Goal: Task Accomplishment & Management: Complete application form

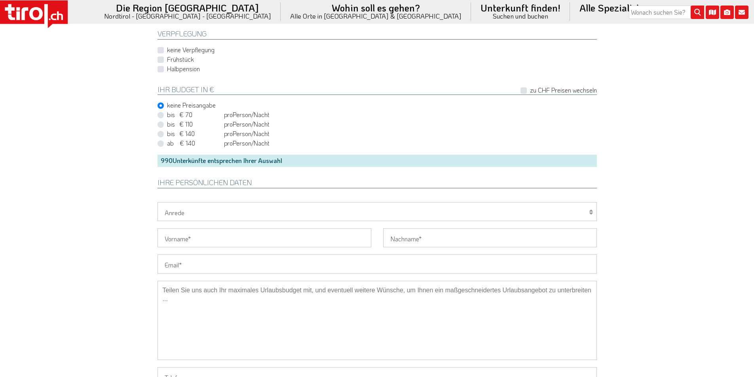
scroll to position [554, 0]
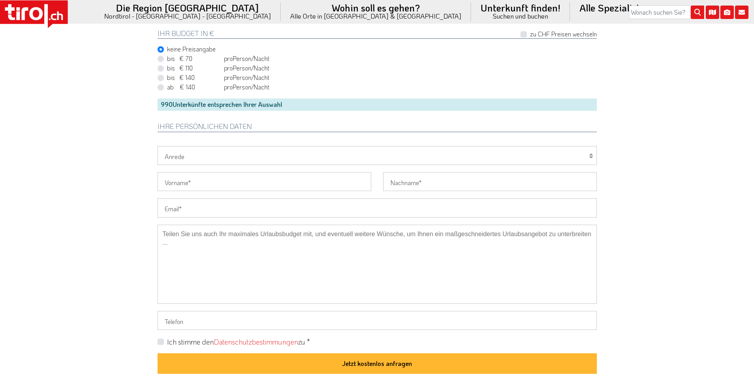
click at [187, 204] on input "Email" at bounding box center [376, 207] width 439 height 19
paste input "anomar77@gmx.at"
type input "anomar77@gmx.at"
click at [181, 180] on input "Vorname" at bounding box center [264, 181] width 214 height 19
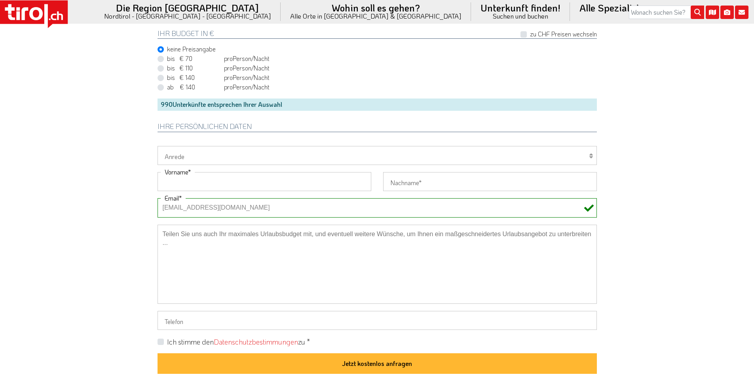
paste input "Ramona"
type input "Ramona"
drag, startPoint x: 86, startPoint y: 131, endPoint x: 76, endPoint y: 106, distance: 26.3
click at [416, 186] on input "Nachname" at bounding box center [490, 181] width 214 height 19
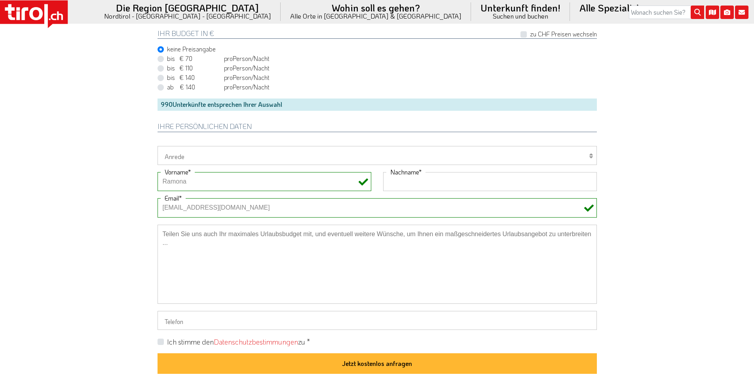
paste input "Ogris"
type input "Ogris"
click at [190, 325] on input "Telefon" at bounding box center [376, 320] width 439 height 19
paste input "0041789512137"
type input "0041789512137"
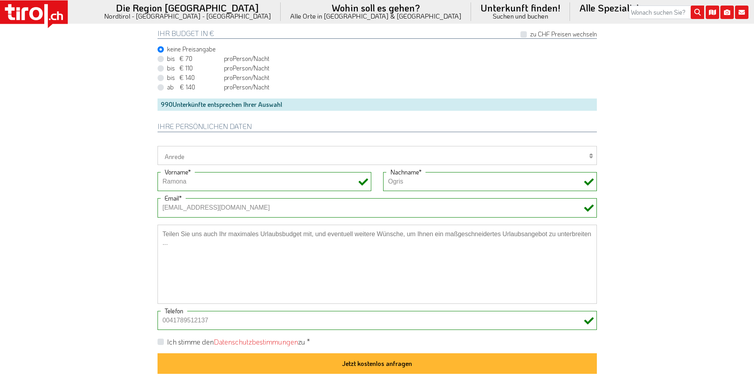
click at [167, 341] on label "Ich stimme den Datenschutzbestimmungen zu *" at bounding box center [238, 342] width 143 height 10
click at [160, 341] on input "Ich stimme den Datenschutzbestimmungen zu *" at bounding box center [378, 341] width 439 height 5
checkbox input "true"
drag, startPoint x: 173, startPoint y: 317, endPoint x: 143, endPoint y: 316, distance: 30.1
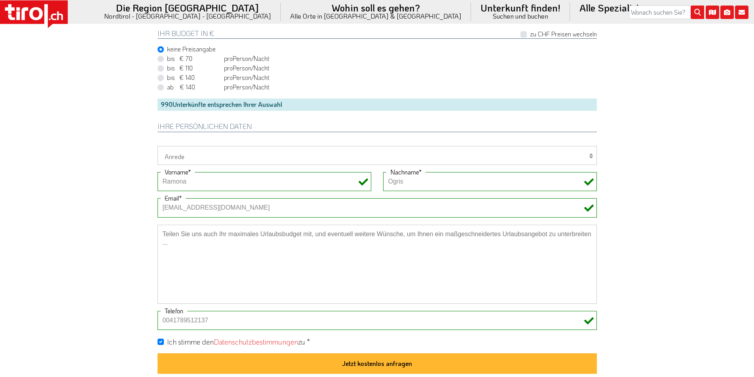
type input "0041789512137"
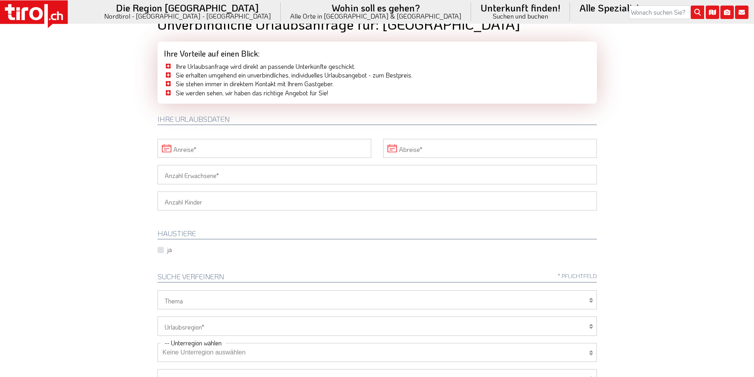
scroll to position [0, 0]
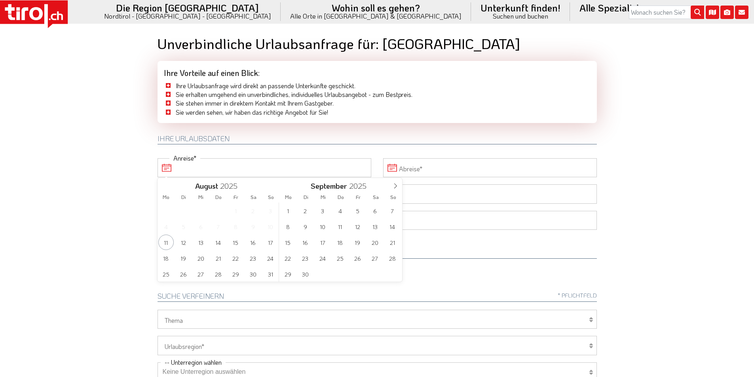
click at [206, 163] on input "Anreise" at bounding box center [264, 167] width 214 height 19
click at [394, 186] on icon at bounding box center [395, 186] width 6 height 6
click at [288, 225] on span "6" at bounding box center [287, 226] width 15 height 15
click at [225, 226] on span "9" at bounding box center [217, 226] width 15 height 15
type input "06-10-2025"
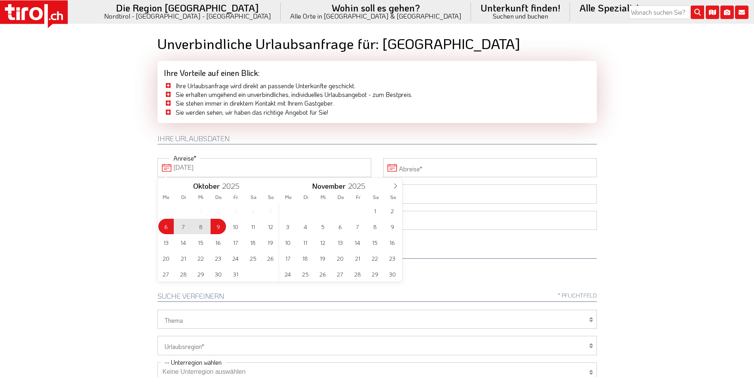
type input "09-10-2025"
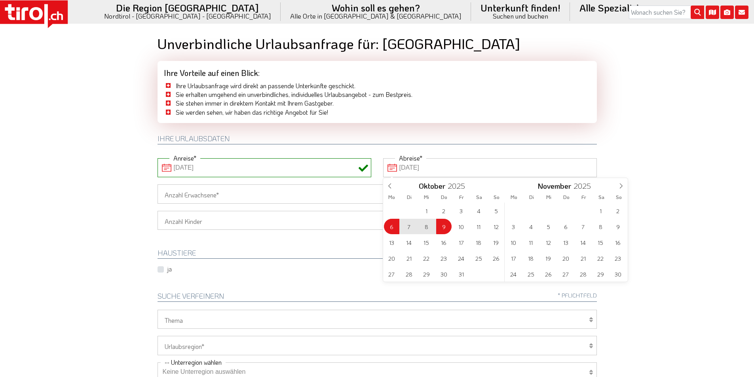
click at [472, 166] on input "09-10-2025" at bounding box center [490, 167] width 214 height 19
click at [461, 228] on span "10" at bounding box center [460, 226] width 15 height 15
type input "06-10-2025"
type input "10-10-2025"
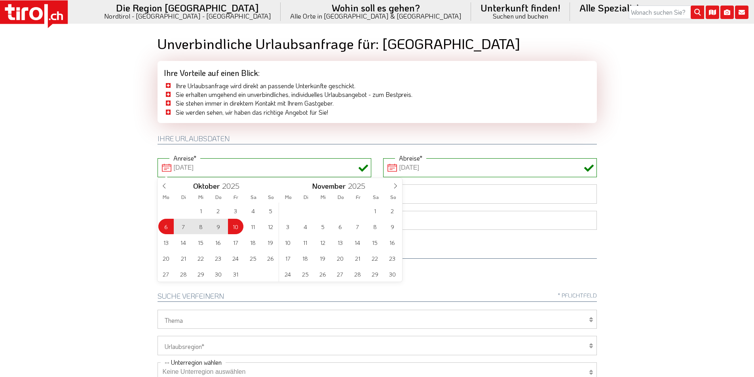
click at [64, 132] on body ".st0{fill:#FFFFFF}.st1{fill:#E31017} Die Region [GEOGRAPHIC_DATA] [GEOGRAPHIC_D…" at bounding box center [377, 188] width 754 height 377
type input "06-10-2025"
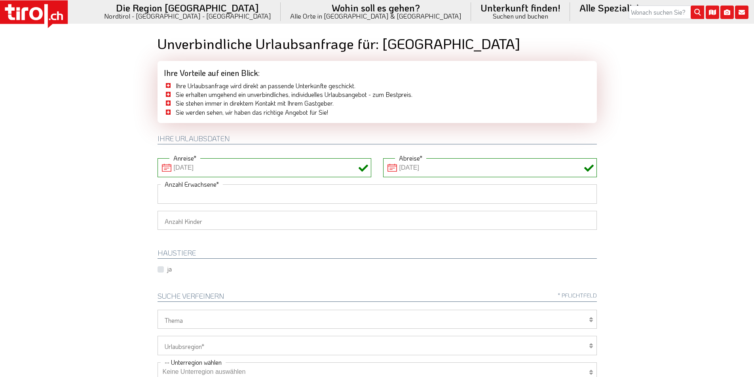
drag, startPoint x: 179, startPoint y: 190, endPoint x: 141, endPoint y: 190, distance: 38.4
click at [179, 190] on input "Anzahl Erwachsene" at bounding box center [376, 193] width 439 height 19
type input "1"
click at [140, 190] on body ".st0{fill:#FFFFFF}.st1{fill:#E31017} Die Region [GEOGRAPHIC_DATA] [GEOGRAPHIC_D…" at bounding box center [377, 188] width 754 height 377
click at [173, 226] on select "1 2 3 4 5 6" at bounding box center [376, 220] width 439 height 19
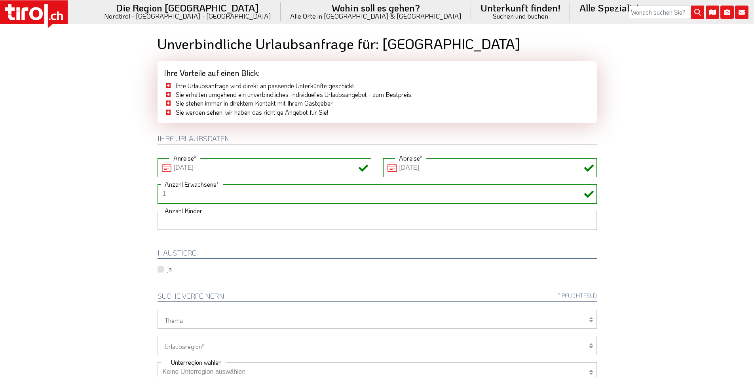
select select "2"
click at [157, 211] on select "1 2 3 4 5 6" at bounding box center [376, 220] width 439 height 19
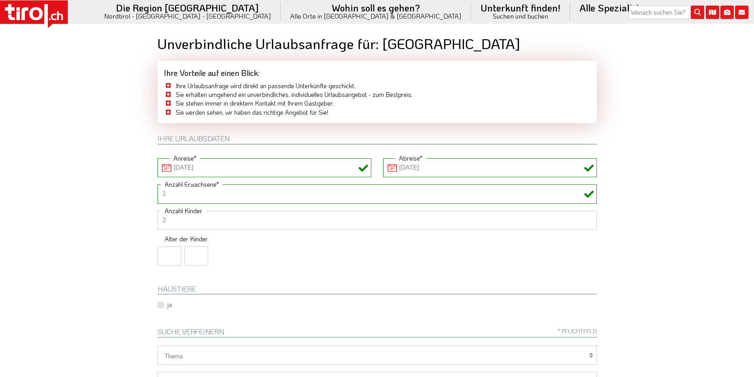
click at [164, 258] on input "number" at bounding box center [169, 255] width 24 height 19
type input "5"
type input "7"
click at [78, 220] on body ".st0{fill:#FFFFFF}.st1{fill:#E31017} Die Region [GEOGRAPHIC_DATA] [GEOGRAPHIC_D…" at bounding box center [377, 188] width 754 height 377
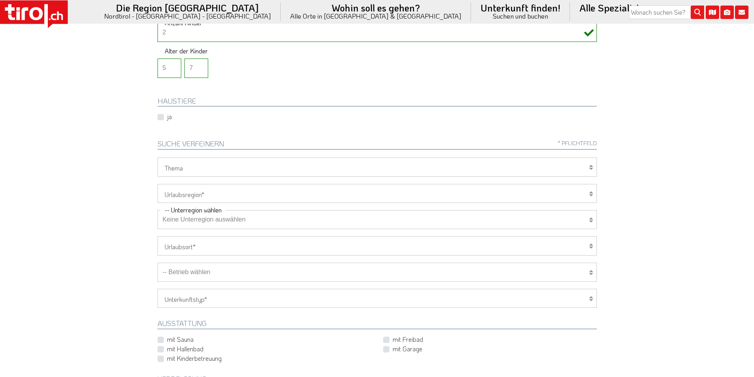
scroll to position [198, 0]
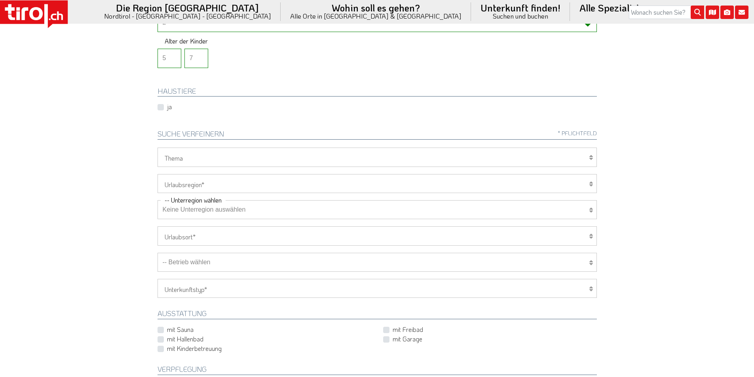
drag, startPoint x: 196, startPoint y: 181, endPoint x: 191, endPoint y: 191, distance: 11.0
click at [196, 181] on select "[GEOGRAPHIC_DATA]/Nordtirol Osttirol [GEOGRAPHIC_DATA] Tirols Nachbarn" at bounding box center [376, 183] width 439 height 19
select select "7272"
click at [157, 174] on select "[GEOGRAPHIC_DATA]/Nordtirol Osttirol [GEOGRAPHIC_DATA] Tirols Nachbarn" at bounding box center [376, 183] width 439 height 19
click at [197, 154] on select "Wellness Mountainbiken/Radfahren Familie Wandern Sport Skifahren Motorrad Golf" at bounding box center [376, 157] width 439 height 19
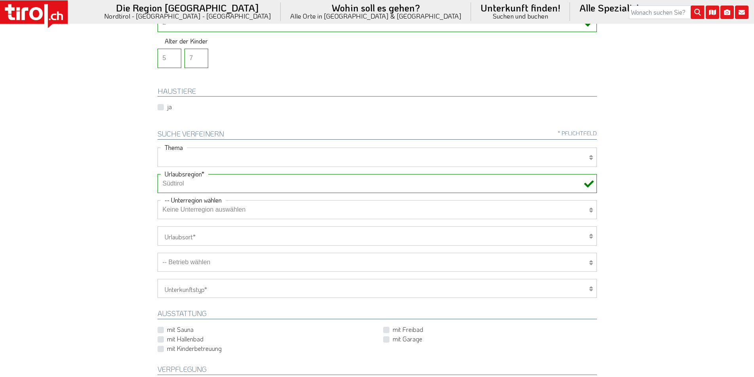
select select "7375"
click at [157, 148] on select "Wellness Mountainbiken/Radfahren Familie Wandern Sport Skifahren Motorrad Golf" at bounding box center [376, 157] width 439 height 19
click at [202, 264] on select "-- Betrieb wählen ABINEA Dolomiti Romantic SPA Hotel [GEOGRAPHIC_DATA] - Oetz A…" at bounding box center [376, 262] width 439 height 19
select select "8642"
click at [157, 253] on select "-- Betrieb wählen ABINEA Dolomiti Romantic SPA Hotel [GEOGRAPHIC_DATA] - Oetz A…" at bounding box center [376, 262] width 439 height 19
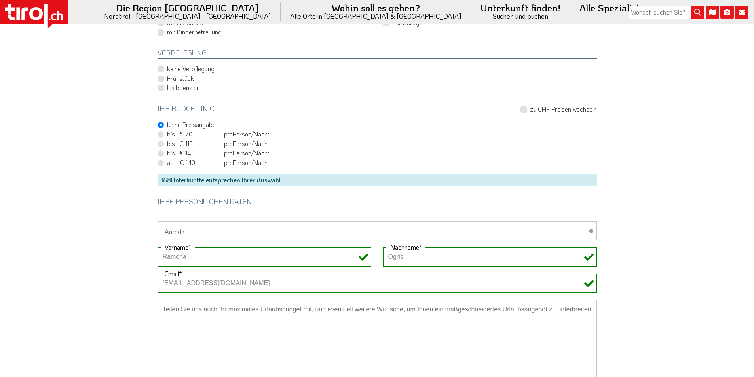
scroll to position [673, 0]
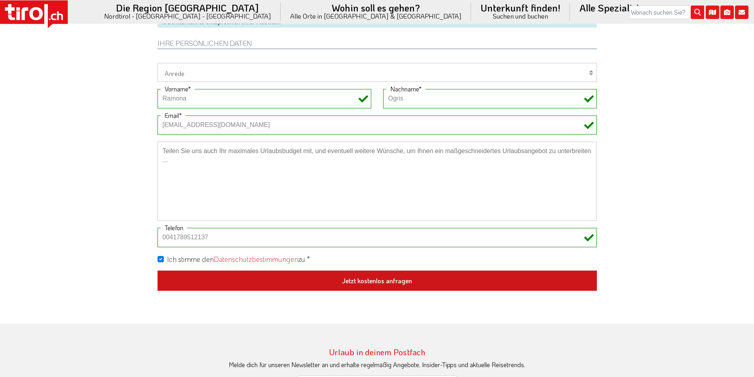
click at [383, 280] on button "Jetzt kostenlos anfragen" at bounding box center [376, 281] width 439 height 21
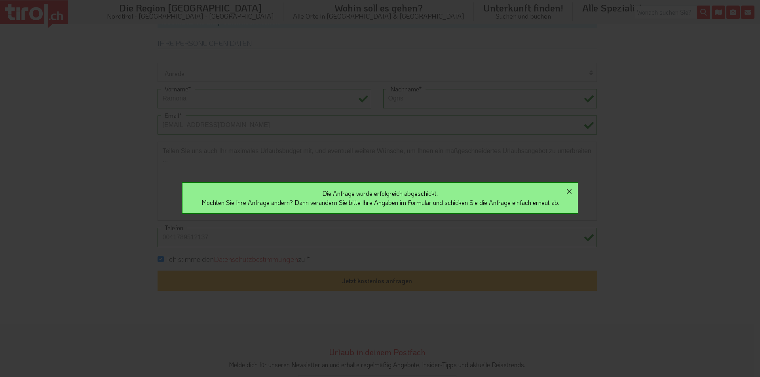
click at [572, 190] on icon "button" at bounding box center [568, 191] width 9 height 9
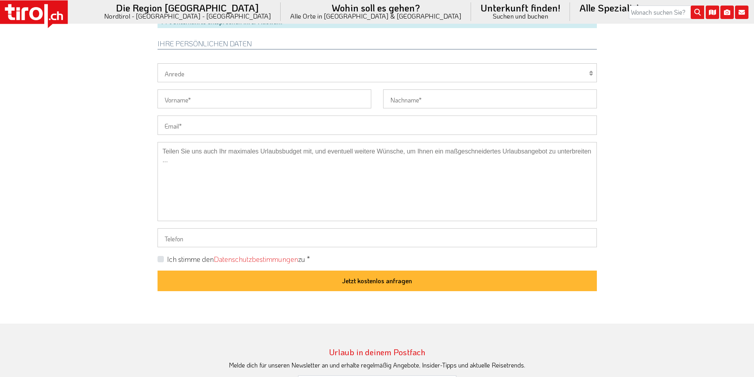
click at [179, 124] on input "Email" at bounding box center [376, 125] width 439 height 19
paste input "birgitreiter153@gmail.com"
type input "birgitreiter153@gmail.com"
drag, startPoint x: 99, startPoint y: 111, endPoint x: 65, endPoint y: 11, distance: 105.7
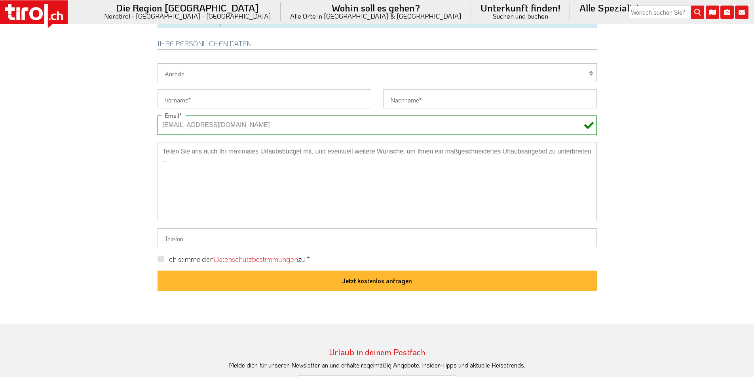
click at [173, 68] on select "Herr Frau Familie" at bounding box center [376, 72] width 439 height 19
select select "Frau"
click at [157, 63] on select "Herr Frau Familie" at bounding box center [376, 72] width 439 height 19
click at [173, 106] on input "Vorname" at bounding box center [264, 98] width 214 height 19
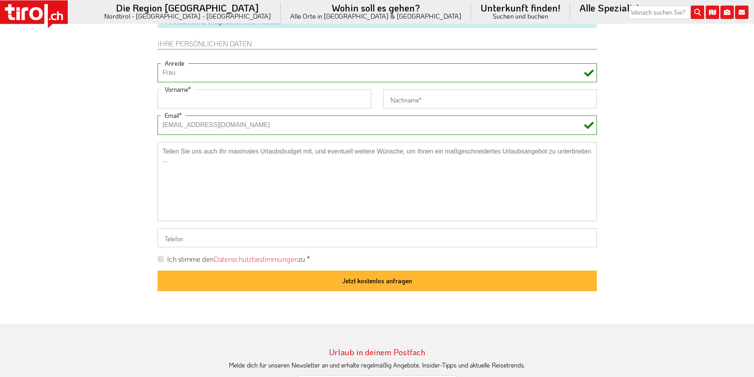
paste input "Birgit"
type input "Birgit"
drag, startPoint x: 89, startPoint y: 71, endPoint x: 87, endPoint y: 3, distance: 68.1
drag, startPoint x: 408, startPoint y: 95, endPoint x: 385, endPoint y: 97, distance: 23.1
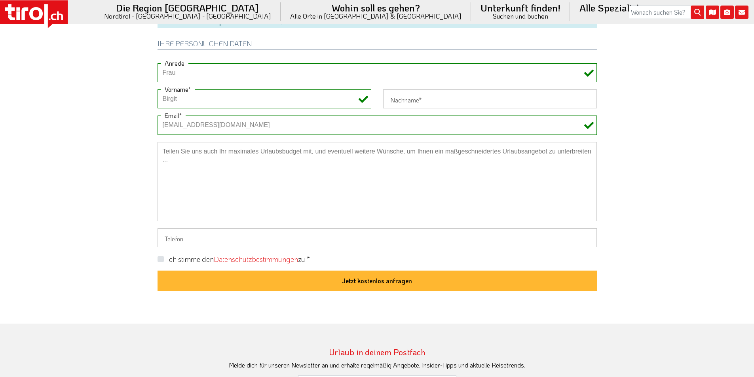
click at [408, 95] on input "Nachname" at bounding box center [490, 98] width 214 height 19
paste input "Reiter"
type input "Reiter"
click at [167, 259] on label "Ich stimme den Datenschutzbestimmungen zu *" at bounding box center [238, 259] width 143 height 10
click at [160, 259] on input "Ich stimme den Datenschutzbestimmungen zu *" at bounding box center [378, 258] width 439 height 5
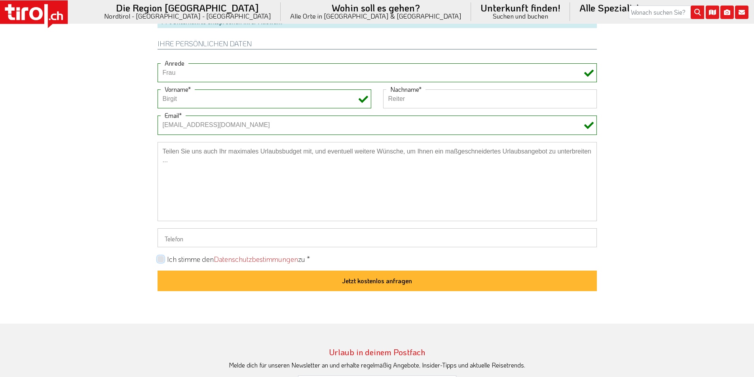
checkbox input "true"
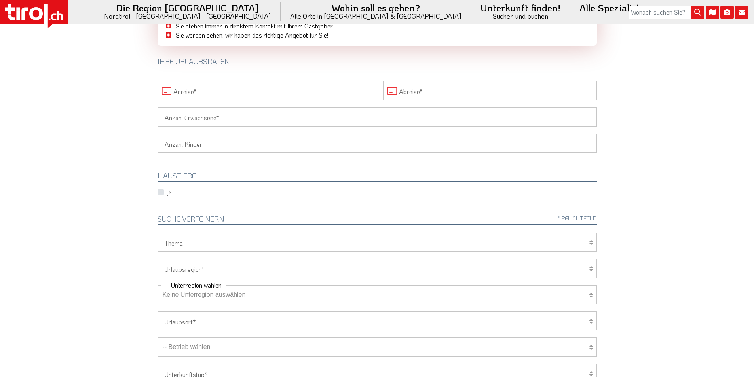
scroll to position [4, 0]
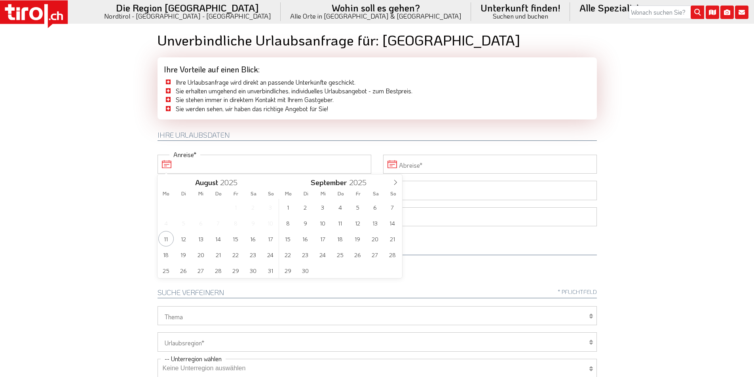
click at [213, 164] on input "Anreise" at bounding box center [264, 164] width 214 height 19
click at [289, 204] on span "1" at bounding box center [287, 206] width 15 height 15
click at [251, 207] on span "6" at bounding box center [252, 206] width 15 height 15
type input "01-09-2025"
type input "06-09-2025"
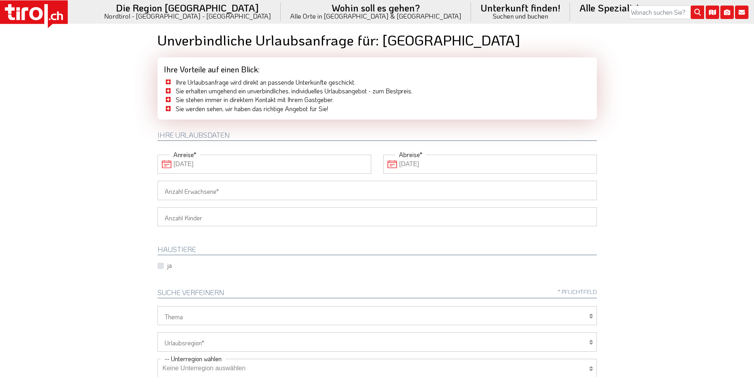
click at [198, 193] on input "Anzahl Erwachsene" at bounding box center [376, 190] width 439 height 19
type input "2"
click at [85, 172] on body ".st0{fill:#FFFFFF}.st1{fill:#E31017} Die Region [GEOGRAPHIC_DATA] [GEOGRAPHIC_D…" at bounding box center [377, 184] width 754 height 377
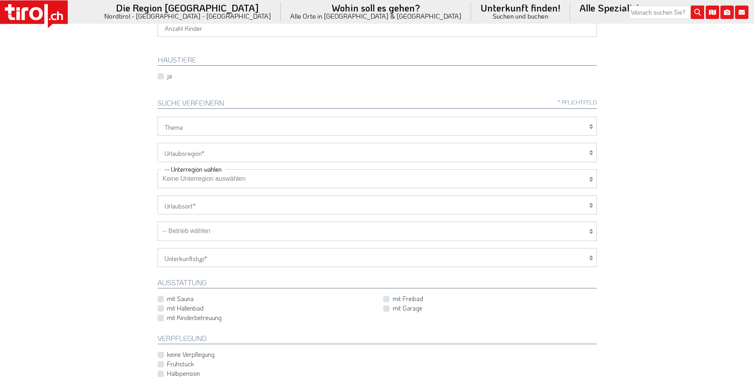
scroll to position [201, 0]
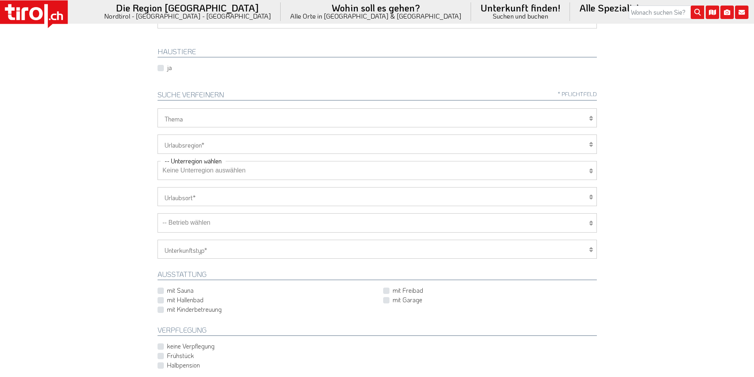
click at [188, 115] on select "Wellness Mountainbiken/Radfahren Familie Wandern Sport Skifahren Motorrad Golf" at bounding box center [376, 117] width 439 height 19
select select "7398"
click at [157, 108] on select "Wellness Mountainbiken/Radfahren Familie Wandern Sport Skifahren Motorrad Golf" at bounding box center [376, 117] width 439 height 19
drag, startPoint x: 179, startPoint y: 145, endPoint x: 178, endPoint y: 150, distance: 4.4
click at [179, 145] on select "[GEOGRAPHIC_DATA]/Nordtirol Osttirol [GEOGRAPHIC_DATA] Tirols Nachbarn" at bounding box center [376, 144] width 439 height 19
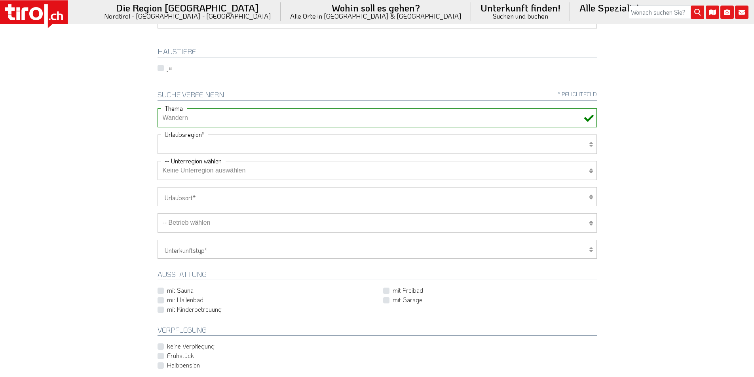
select select "7272"
click at [157, 135] on select "[GEOGRAPHIC_DATA]/Nordtirol Osttirol [GEOGRAPHIC_DATA] Tirols Nachbarn" at bounding box center [376, 144] width 439 height 19
click at [185, 171] on select "Keine Unterregion auswählen Achensee Alpbachtal & Tiroler Seenland [GEOGRAPHIC_…" at bounding box center [376, 170] width 439 height 19
select select "7351"
click at [157, 161] on select "Keine Unterregion auswählen Achensee Alpbachtal & Tiroler Seenland [GEOGRAPHIC_…" at bounding box center [376, 170] width 439 height 19
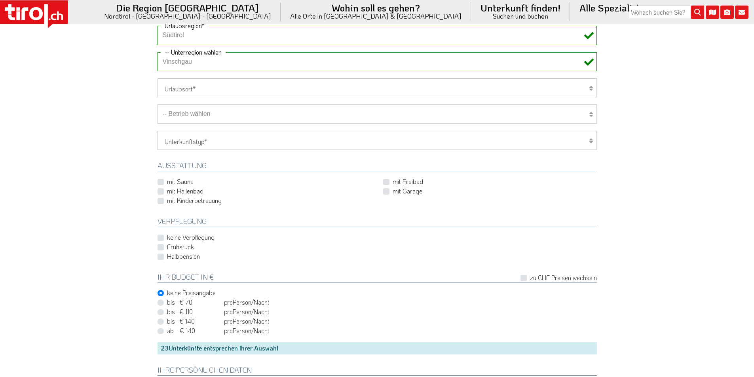
scroll to position [320, 0]
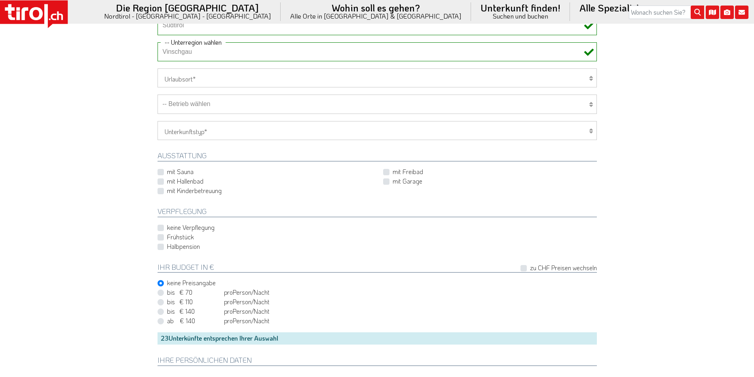
click at [214, 102] on select "-- Betrieb wählen ABINEA Dolomiti Romantic SPA Hotel [GEOGRAPHIC_DATA] - Oetz A…" at bounding box center [376, 104] width 439 height 19
click at [157, 95] on select "-- Betrieb wählen ABINEA Dolomiti Romantic SPA Hotel [GEOGRAPHIC_DATA] - Oetz A…" at bounding box center [376, 104] width 439 height 19
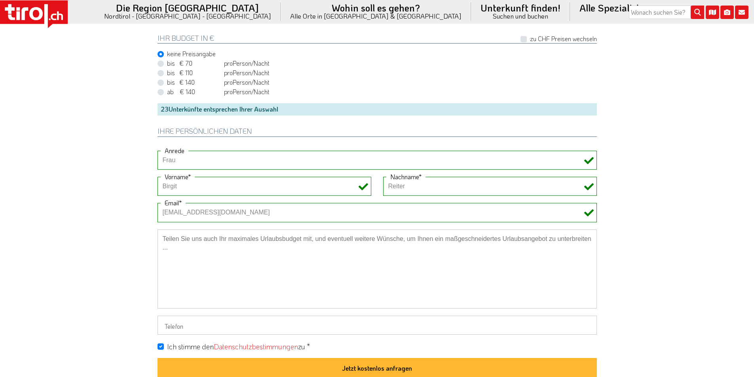
scroll to position [637, 0]
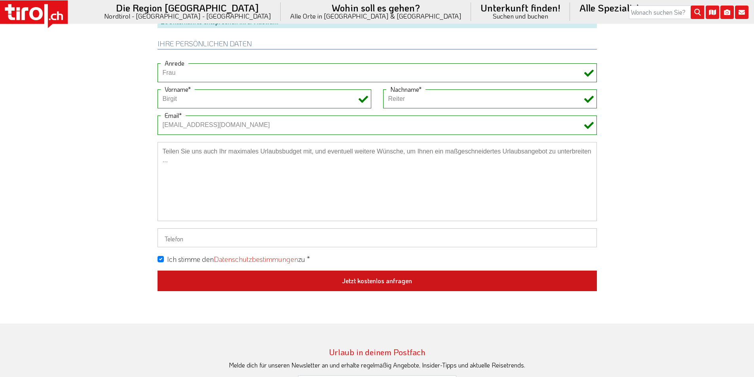
click at [359, 281] on button "Jetzt kostenlos anfragen" at bounding box center [376, 281] width 439 height 21
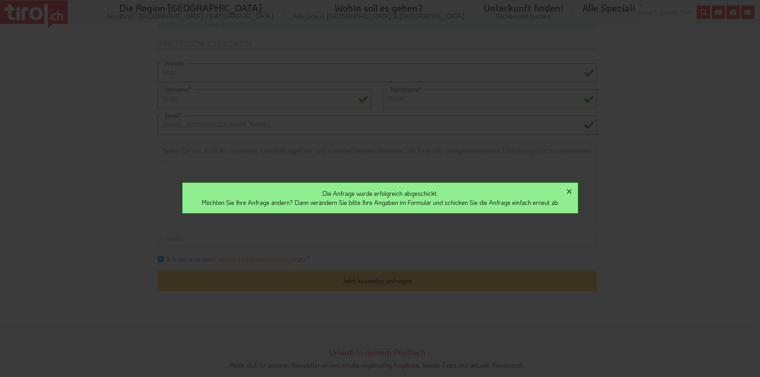
click at [571, 190] on icon "button" at bounding box center [569, 191] width 5 height 5
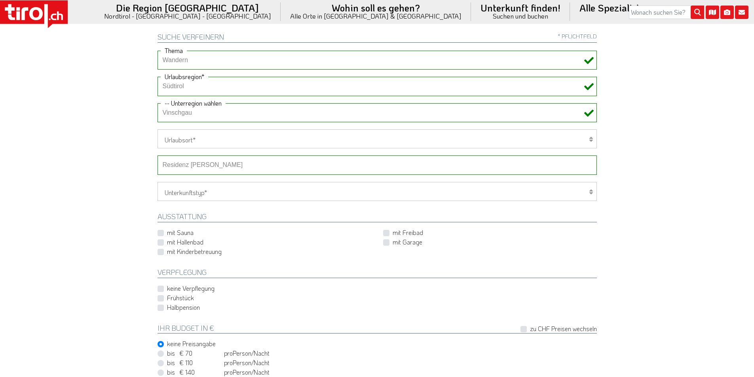
scroll to position [241, 0]
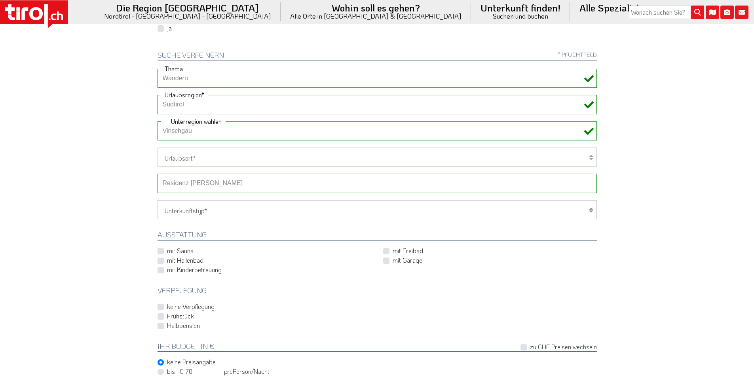
click at [205, 184] on select "-- Betrieb wählen ABINEA Dolomiti Romantic SPA Hotel [GEOGRAPHIC_DATA] - Oetz A…" at bounding box center [376, 183] width 439 height 19
click at [157, 174] on select "-- Betrieb wählen ABINEA Dolomiti Romantic SPA Hotel [GEOGRAPHIC_DATA] - Oetz A…" at bounding box center [376, 183] width 439 height 19
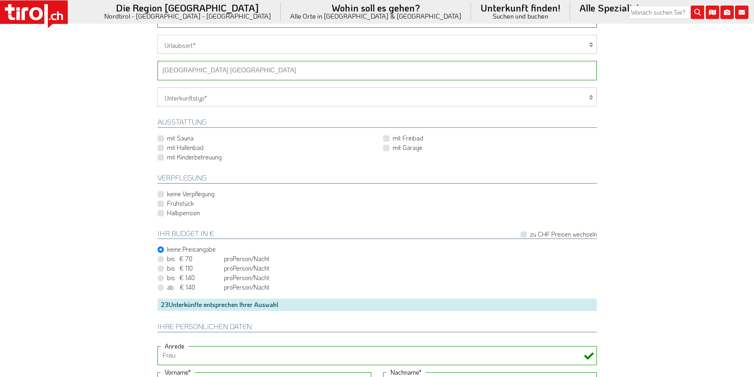
scroll to position [557, 0]
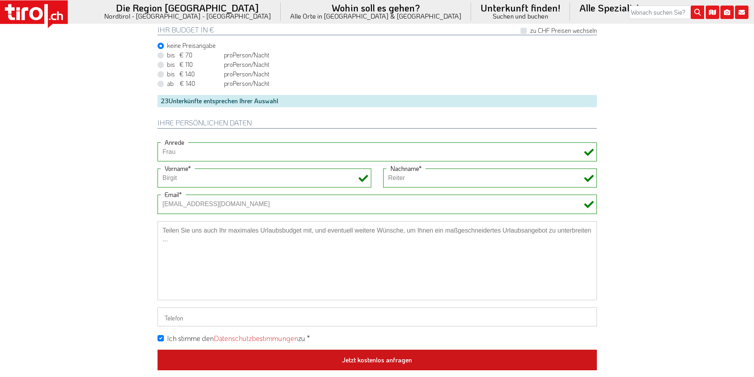
click at [375, 357] on button "Jetzt kostenlos anfragen" at bounding box center [376, 360] width 439 height 21
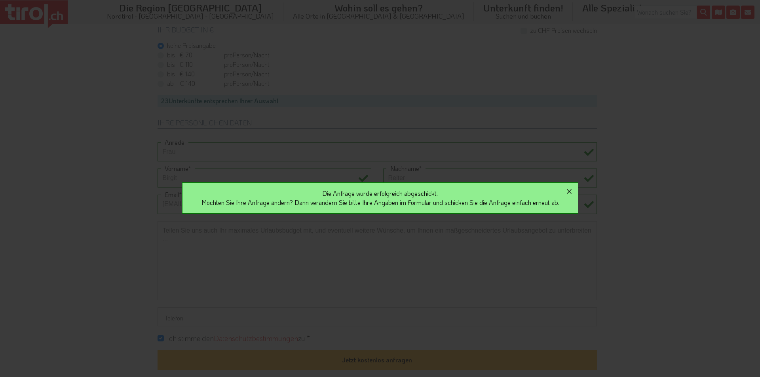
click at [571, 192] on icon "button" at bounding box center [569, 191] width 5 height 5
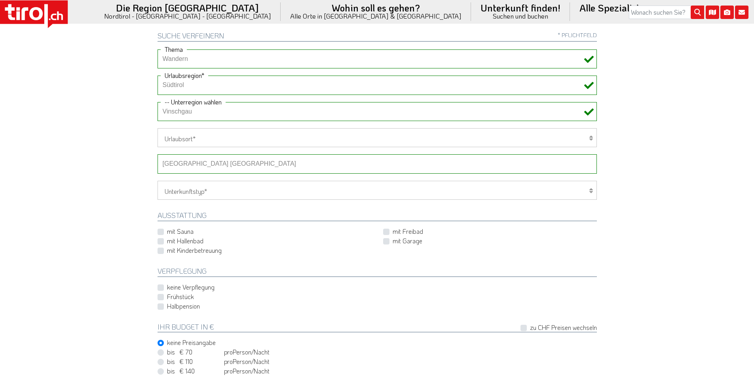
scroll to position [241, 0]
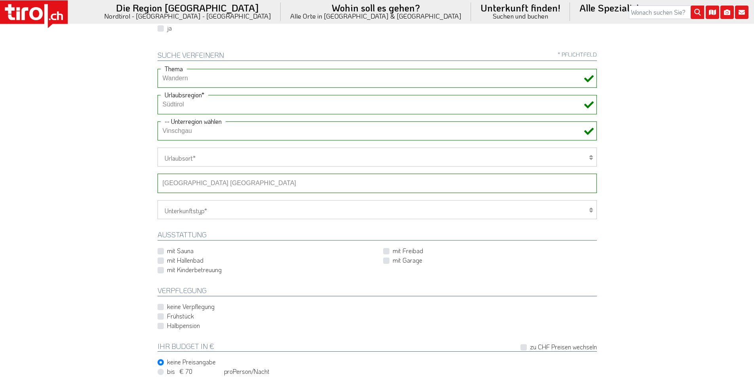
click at [228, 186] on select "-- Betrieb wählen ABINEA Dolomiti Romantic SPA Hotel [GEOGRAPHIC_DATA] - Oetz A…" at bounding box center [376, 183] width 439 height 19
click at [157, 174] on select "-- Betrieb wählen ABINEA Dolomiti Romantic SPA Hotel [GEOGRAPHIC_DATA] - Oetz A…" at bounding box center [376, 183] width 439 height 19
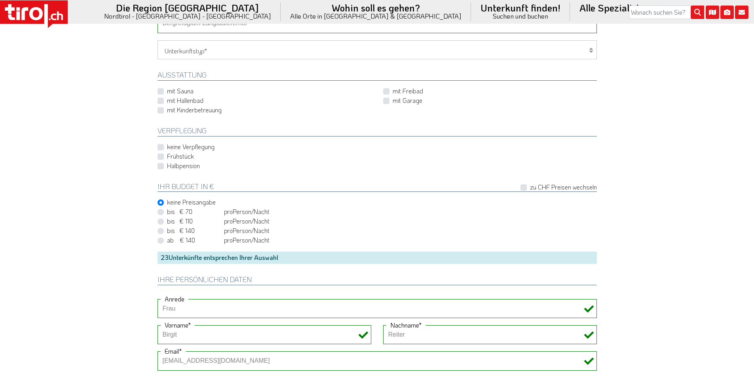
scroll to position [597, 0]
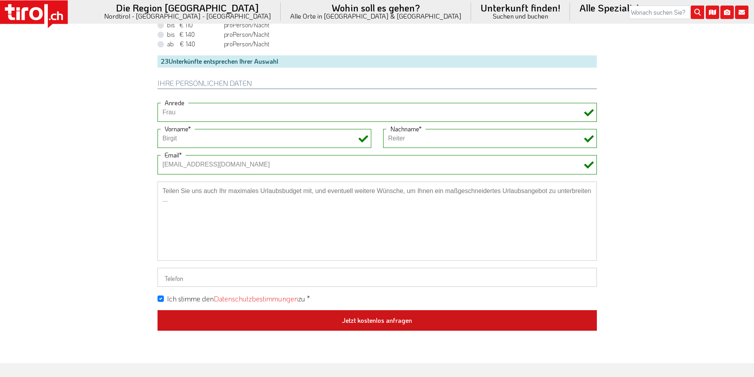
click at [360, 327] on button "Jetzt kostenlos anfragen" at bounding box center [376, 320] width 439 height 21
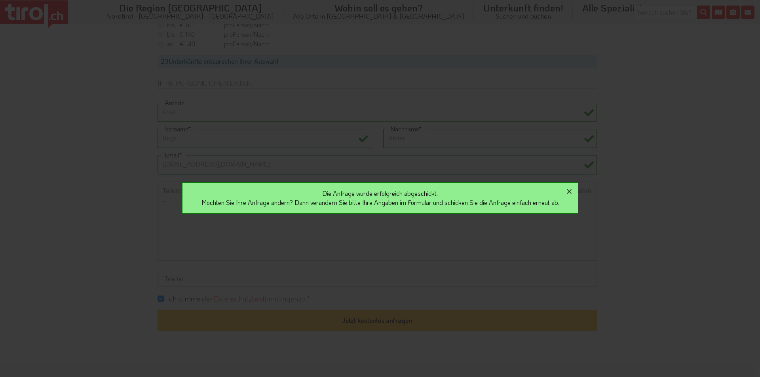
click at [571, 191] on icon "button" at bounding box center [569, 191] width 5 height 5
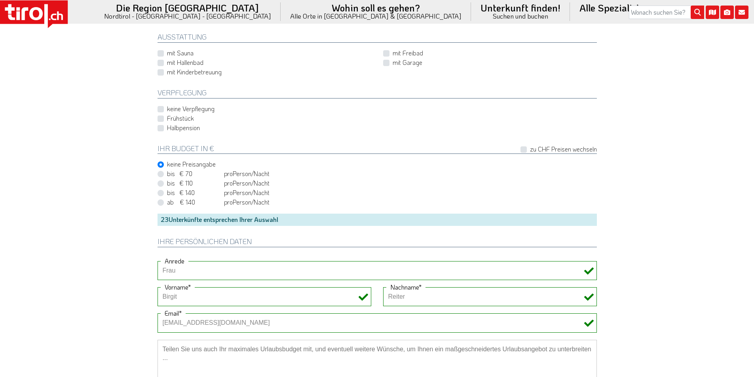
scroll to position [320, 0]
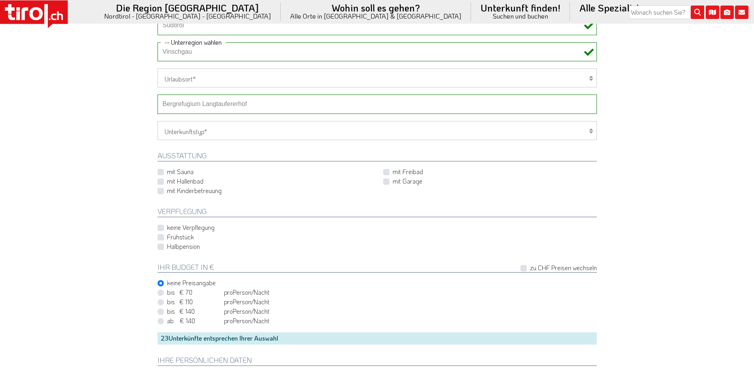
click at [219, 106] on select "-- Betrieb wählen ABINEA Dolomiti Romantic SPA Hotel [GEOGRAPHIC_DATA] - Oetz A…" at bounding box center [376, 104] width 439 height 19
select select "28898"
click at [157, 95] on select "-- Betrieb wählen ABINEA Dolomiti Romantic SPA Hotel [GEOGRAPHIC_DATA] - Oetz A…" at bounding box center [376, 104] width 439 height 19
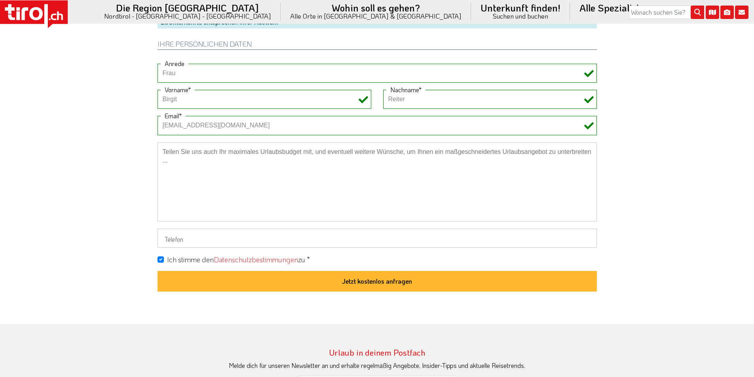
scroll to position [637, 0]
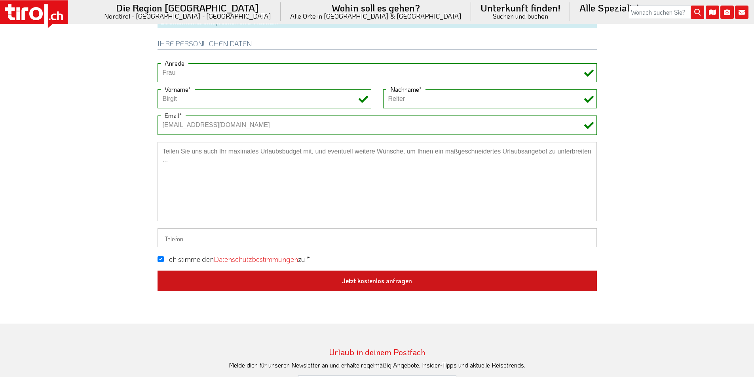
click at [373, 282] on button "Jetzt kostenlos anfragen" at bounding box center [376, 281] width 439 height 21
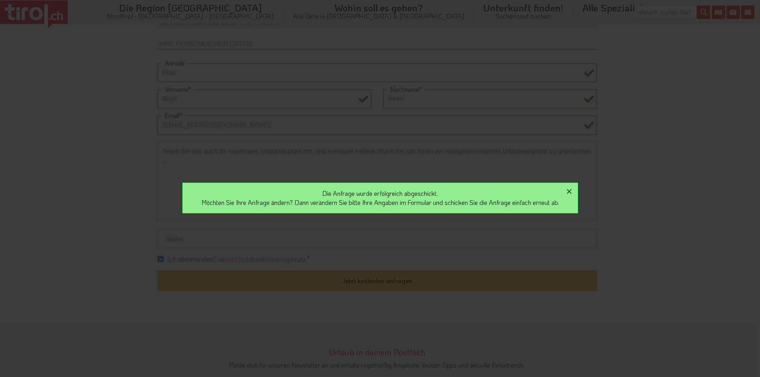
click at [572, 190] on icon "button" at bounding box center [568, 191] width 9 height 9
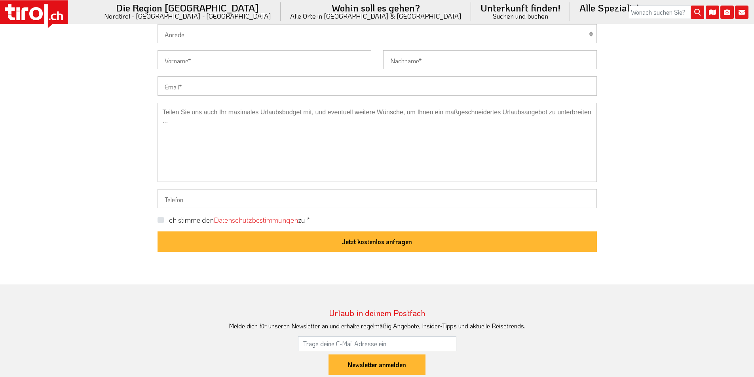
scroll to position [676, 0]
drag, startPoint x: 191, startPoint y: 85, endPoint x: 182, endPoint y: 85, distance: 9.1
click at [191, 84] on input "Email" at bounding box center [376, 85] width 439 height 19
paste input "info@weingutmoessner.de"
type input "info@weingutmoessner.de"
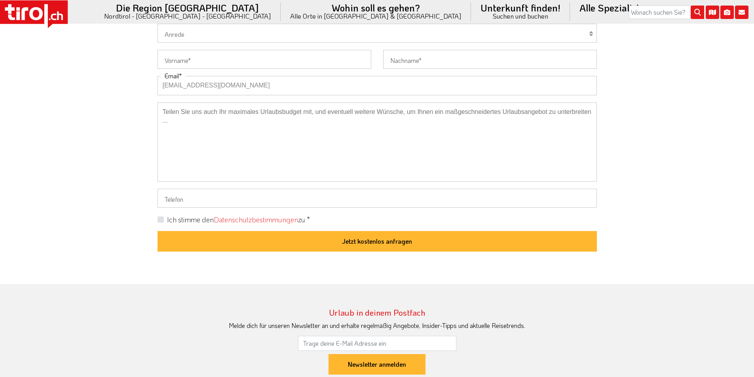
click at [167, 218] on label "Ich stimme den Datenschutzbestimmungen zu *" at bounding box center [238, 220] width 143 height 10
click at [159, 218] on input "Ich stimme den Datenschutzbestimmungen zu *" at bounding box center [378, 219] width 439 height 5
checkbox input "true"
click at [172, 58] on input "Vorname" at bounding box center [264, 59] width 214 height 19
paste input "Eva"
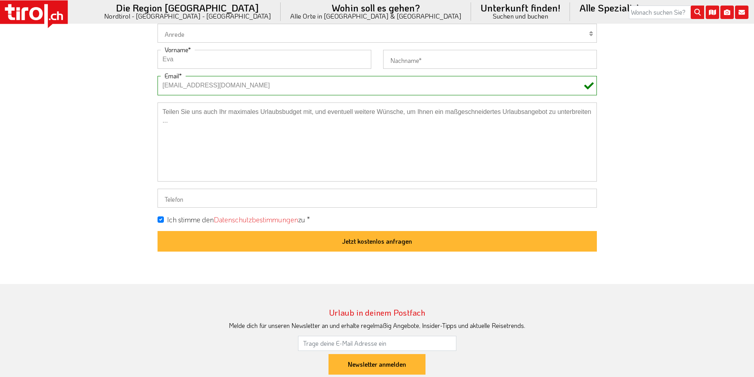
type input "Eva"
drag, startPoint x: 407, startPoint y: 59, endPoint x: 375, endPoint y: 57, distance: 31.7
click at [407, 59] on input "Nachname" at bounding box center [490, 59] width 214 height 19
paste input "Burtsche"
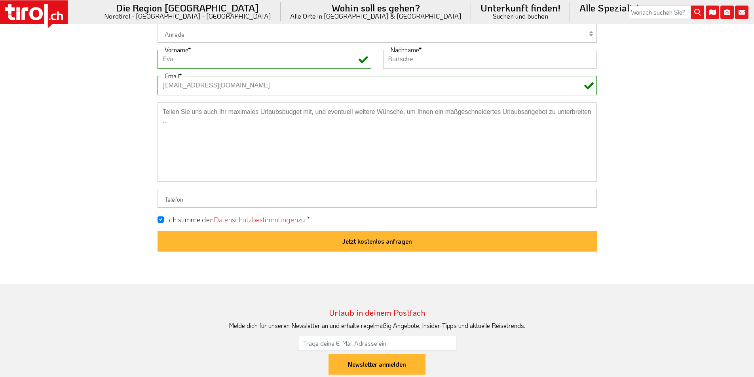
type input "Burtsche"
click at [192, 119] on textarea at bounding box center [376, 141] width 439 height 79
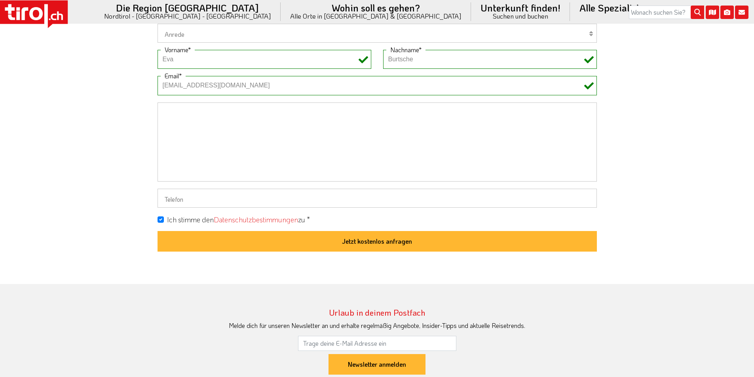
paste textarea "Weinhotel"
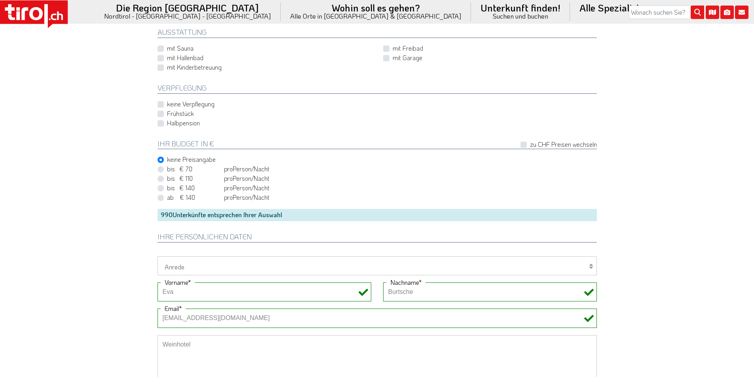
scroll to position [399, 0]
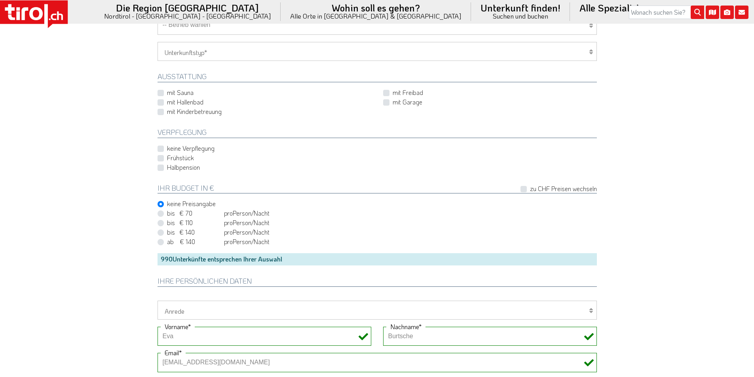
type textarea "Weinhotel"
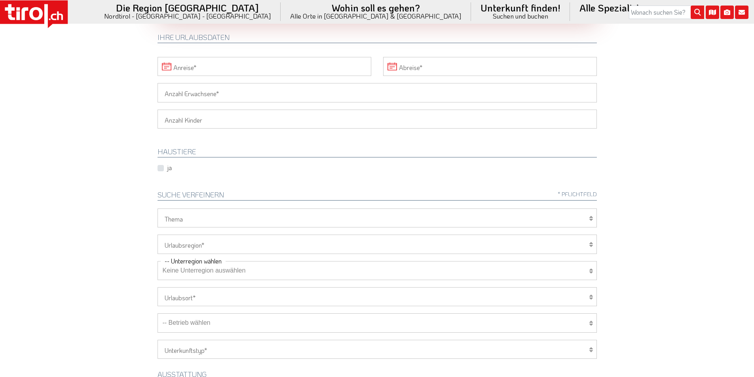
scroll to position [4, 0]
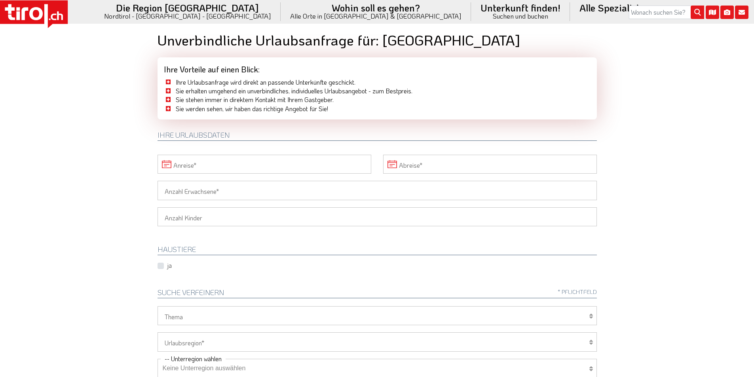
click at [203, 160] on input "Anreise" at bounding box center [264, 164] width 214 height 19
click at [268, 256] on span "24" at bounding box center [270, 254] width 15 height 15
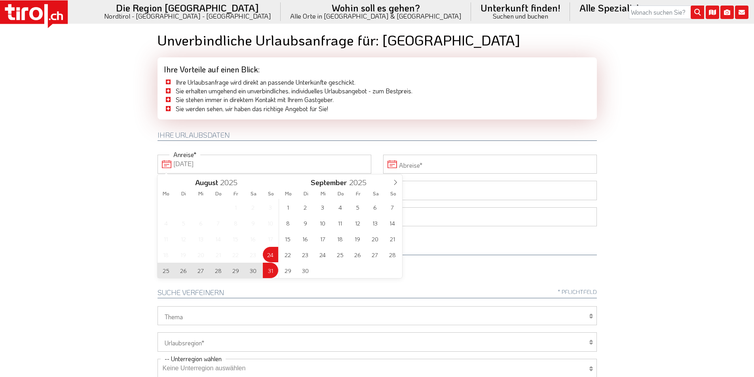
click at [269, 270] on span "31" at bounding box center [270, 270] width 15 height 15
type input "24-08-2025"
type input "31-08-2025"
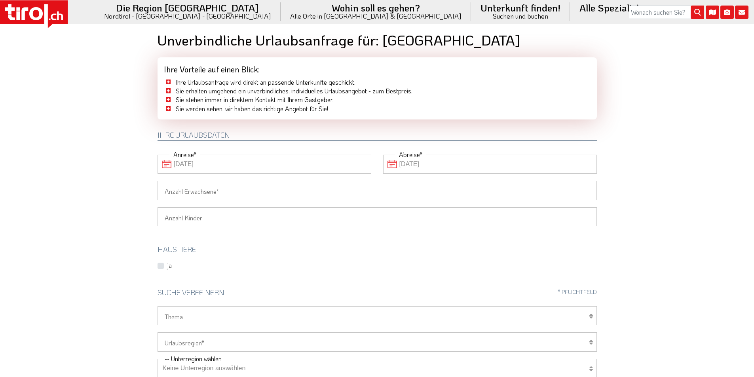
click at [171, 189] on input "Anzahl Erwachsene" at bounding box center [376, 190] width 439 height 19
type input "3"
click at [79, 173] on body ".st0{fill:#FFFFFF}.st1{fill:#E31017} Die Region [GEOGRAPHIC_DATA] [GEOGRAPHIC_D…" at bounding box center [377, 184] width 754 height 377
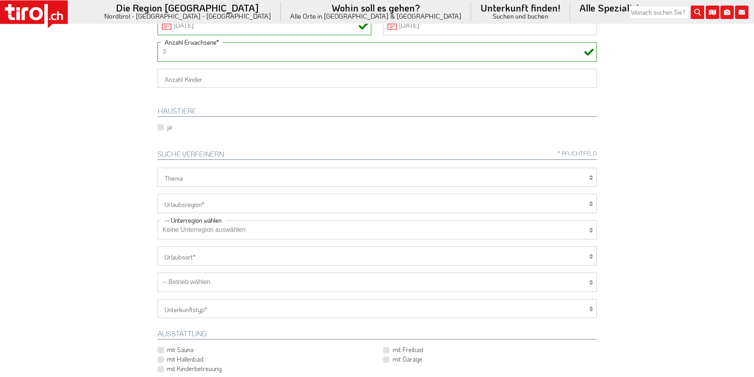
scroll to position [162, 0]
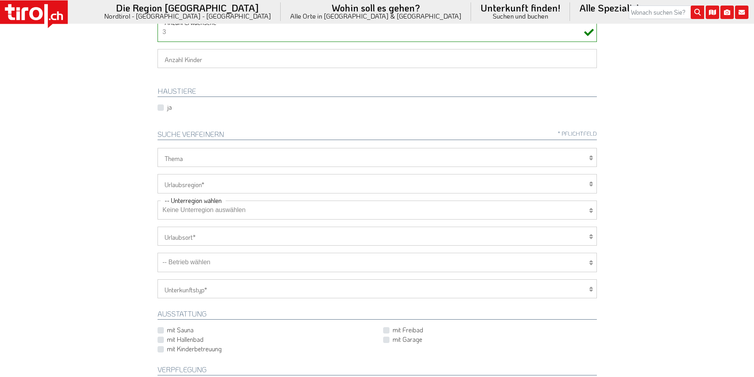
click at [185, 184] on select "[GEOGRAPHIC_DATA]/Nordtirol Osttirol [GEOGRAPHIC_DATA] Tirols Nachbarn" at bounding box center [376, 183] width 439 height 19
select select "7272"
click at [157, 174] on select "[GEOGRAPHIC_DATA]/Nordtirol Osttirol [GEOGRAPHIC_DATA] Tirols Nachbarn" at bounding box center [376, 183] width 439 height 19
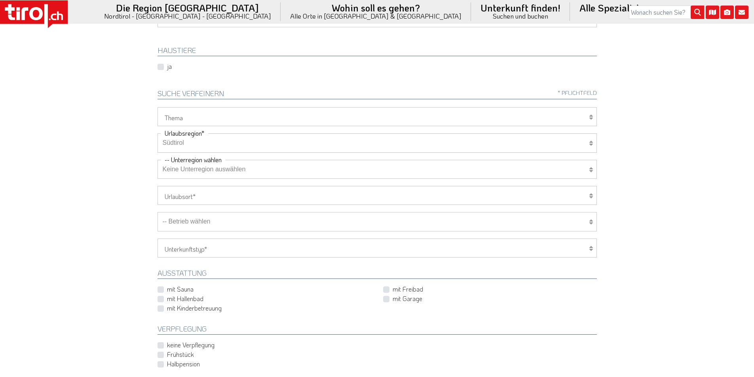
scroll to position [241, 0]
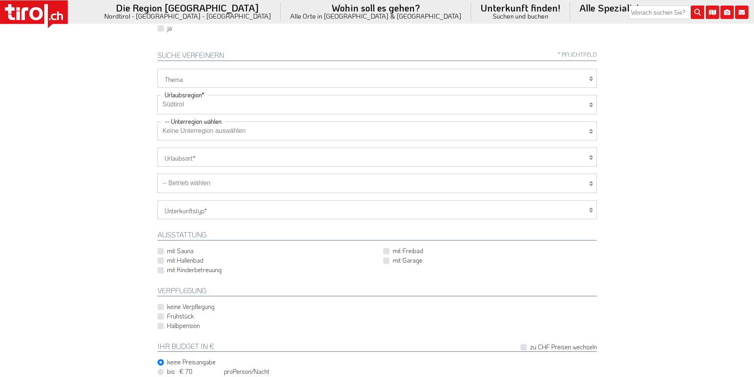
click at [174, 133] on select "Keine Unterregion auswählen Achensee Alpbachtal & Tiroler Seenland [GEOGRAPHIC_…" at bounding box center [376, 130] width 439 height 19
select select "7273"
click at [157, 121] on select "Keine Unterregion auswählen Achensee Alpbachtal & Tiroler Seenland [GEOGRAPHIC_…" at bounding box center [376, 130] width 439 height 19
click at [201, 186] on select "-- Betrieb wählen ABINEA Dolomiti Romantic SPA Hotel [GEOGRAPHIC_DATA] - Oetz A…" at bounding box center [376, 183] width 439 height 19
select select "28662"
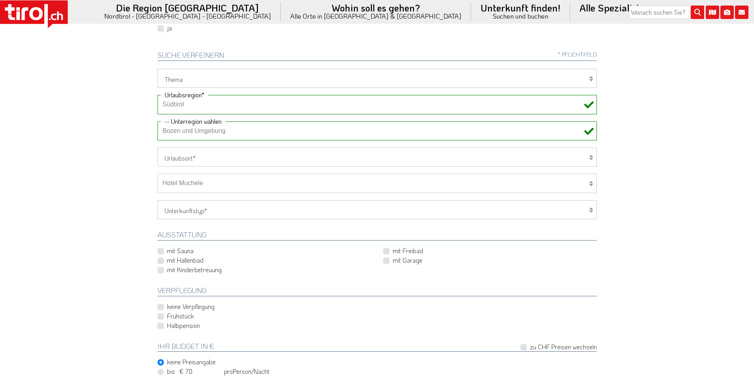
click at [157, 174] on select "-- Betrieb wählen ABINEA Dolomiti Romantic SPA Hotel Aktivhotel Waldhof - Oetz …" at bounding box center [376, 183] width 439 height 19
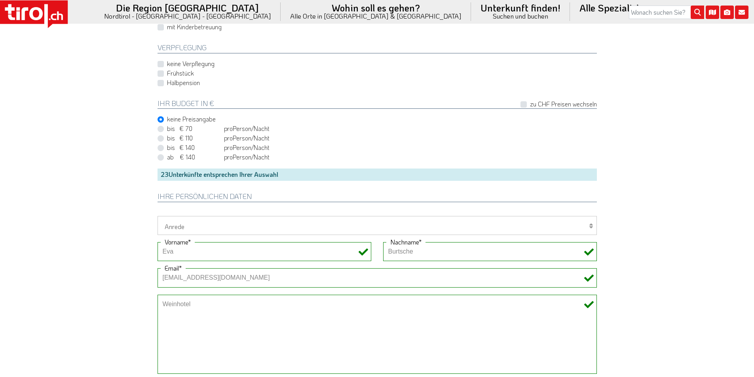
scroll to position [597, 0]
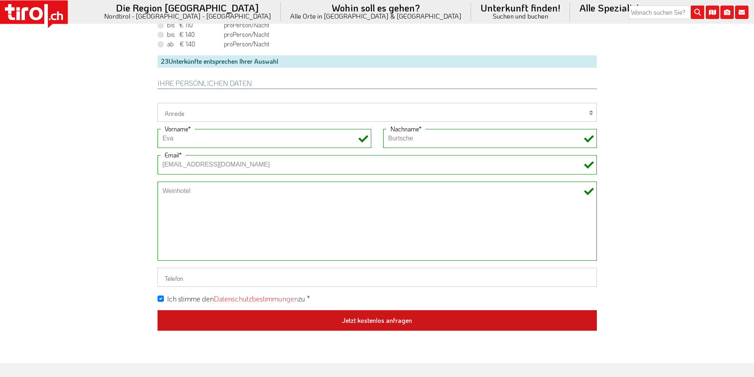
click at [403, 320] on button "Jetzt kostenlos anfragen" at bounding box center [376, 320] width 439 height 21
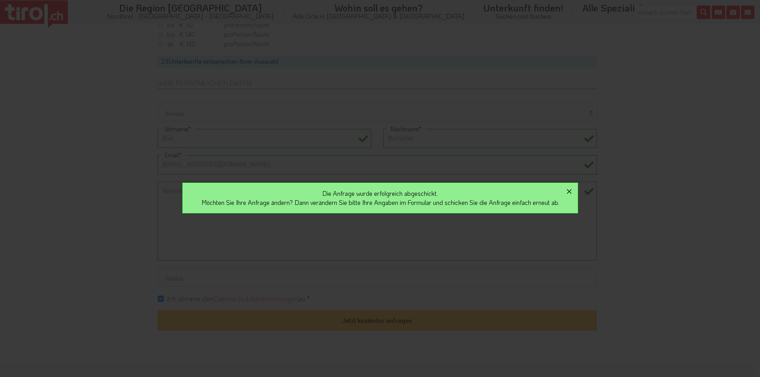
click at [571, 190] on icon "button" at bounding box center [569, 191] width 5 height 5
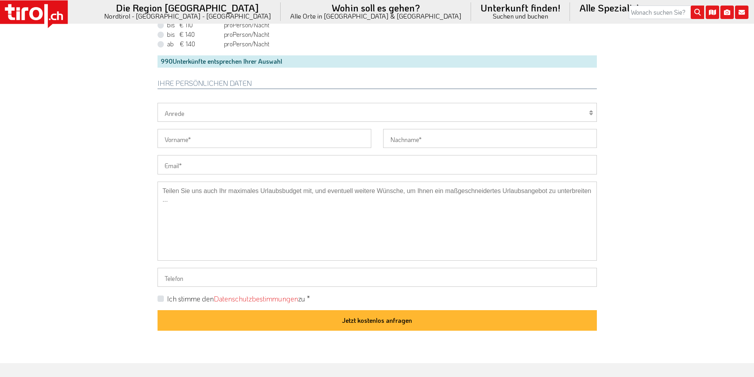
drag, startPoint x: 188, startPoint y: 167, endPoint x: 179, endPoint y: 166, distance: 9.5
click at [186, 167] on input "Email" at bounding box center [376, 164] width 439 height 19
paste input "[EMAIL_ADDRESS][DOMAIN_NAME]"
type input "[EMAIL_ADDRESS][DOMAIN_NAME]"
drag, startPoint x: 93, startPoint y: 149, endPoint x: 85, endPoint y: 102, distance: 47.0
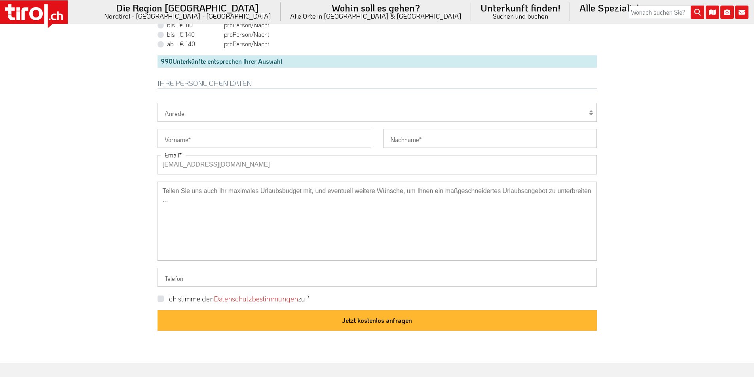
drag, startPoint x: 173, startPoint y: 164, endPoint x: 149, endPoint y: 163, distance: 24.2
click at [172, 135] on input "Vorname" at bounding box center [264, 138] width 214 height 19
paste input "[PERSON_NAME]"
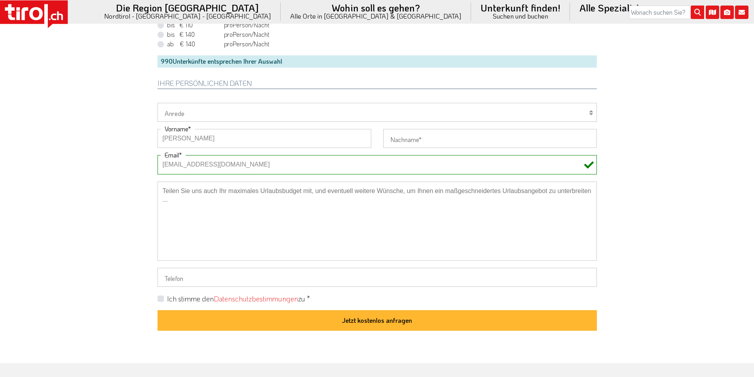
type input "[PERSON_NAME]"
drag, startPoint x: 415, startPoint y: 139, endPoint x: 410, endPoint y: 139, distance: 5.5
click at [415, 139] on input "Nachname" at bounding box center [490, 138] width 214 height 19
paste input "Farr"
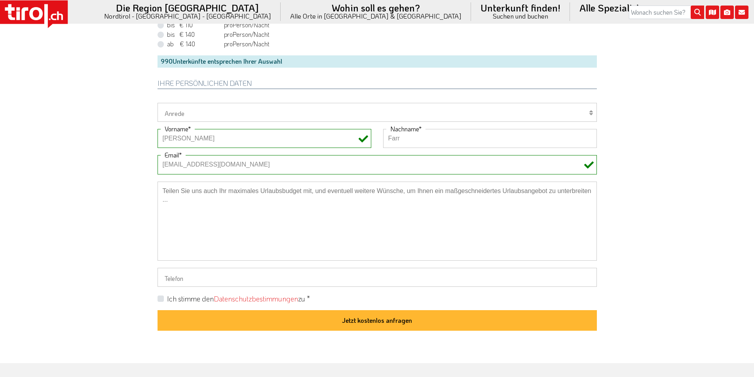
type input "Farr"
click at [167, 298] on label "Ich stimme den Datenschutzbestimmungen zu *" at bounding box center [238, 299] width 143 height 10
click at [163, 298] on input "Ich stimme den Datenschutzbestimmungen zu *" at bounding box center [378, 298] width 439 height 5
checkbox input "true"
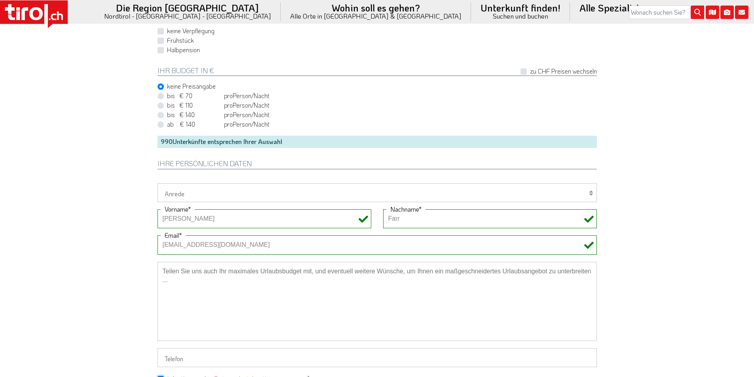
scroll to position [399, 0]
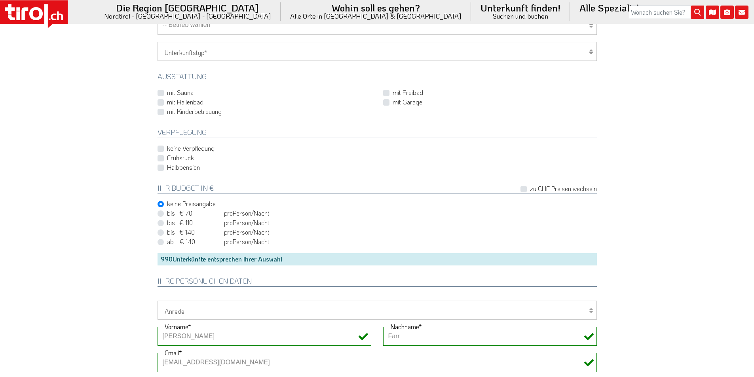
click at [167, 169] on label "Halbpension" at bounding box center [183, 167] width 33 height 9
click at [161, 169] on input "Halbpension" at bounding box center [378, 167] width 439 height 5
checkbox input "true"
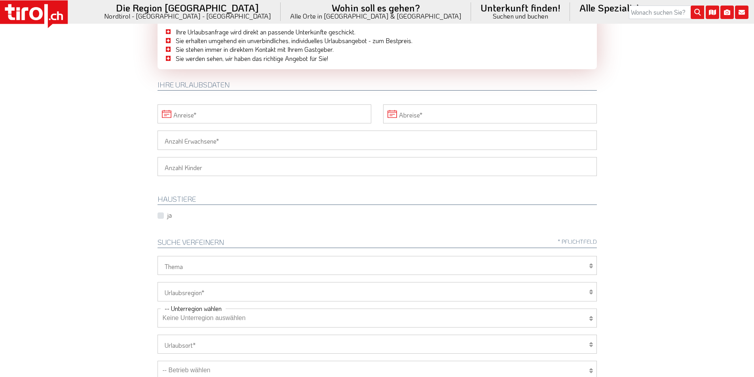
scroll to position [0, 0]
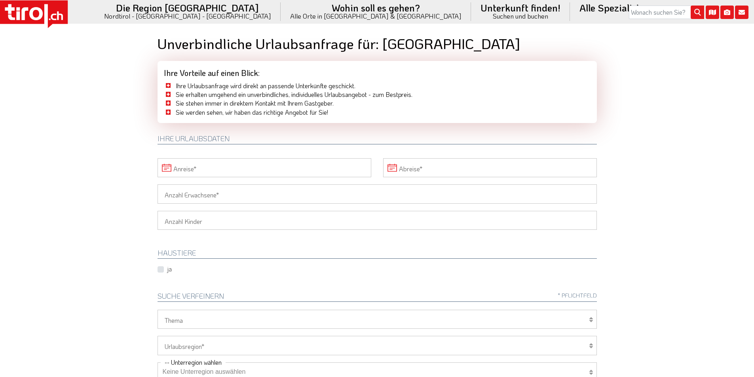
click at [203, 165] on input "Anreise" at bounding box center [264, 167] width 214 height 19
click at [216, 257] on span "21" at bounding box center [217, 257] width 15 height 15
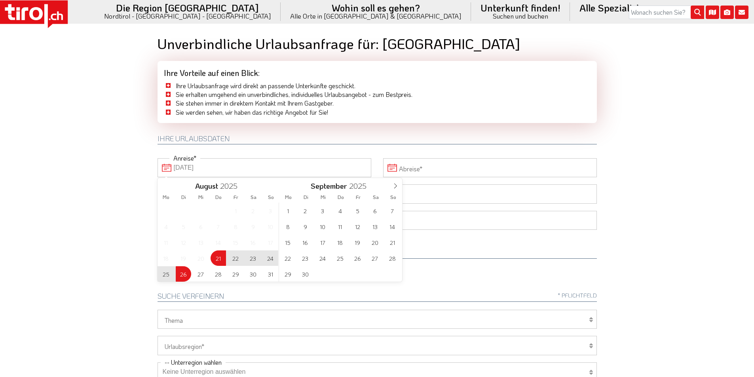
click at [182, 274] on span "26" at bounding box center [183, 273] width 15 height 15
type input "[DATE]"
click at [72, 139] on body ".st0{fill:#FFFFFF}.st1{fill:#E31017} Die Region [GEOGRAPHIC_DATA] [GEOGRAPHIC_D…" at bounding box center [377, 188] width 754 height 377
type input "[DATE]"
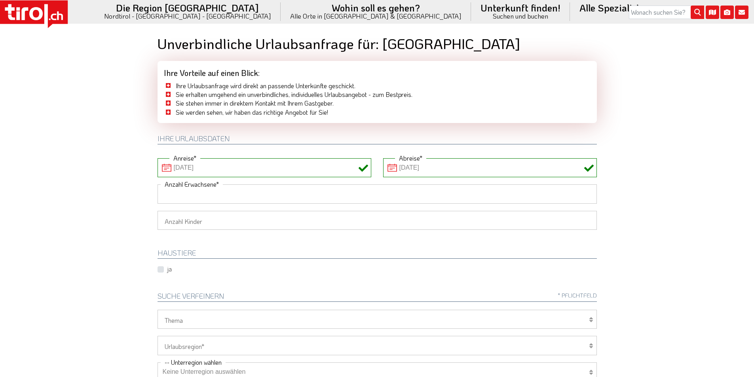
drag, startPoint x: 178, startPoint y: 196, endPoint x: 131, endPoint y: 195, distance: 46.3
click at [178, 196] on input "Anzahl Erwachsene" at bounding box center [376, 193] width 439 height 19
type input "2"
click at [131, 195] on body ".st0{fill:#FFFFFF}.st1{fill:#E31017} Die Region [GEOGRAPHIC_DATA] [GEOGRAPHIC_D…" at bounding box center [377, 188] width 754 height 377
drag, startPoint x: 168, startPoint y: 220, endPoint x: 170, endPoint y: 228, distance: 7.5
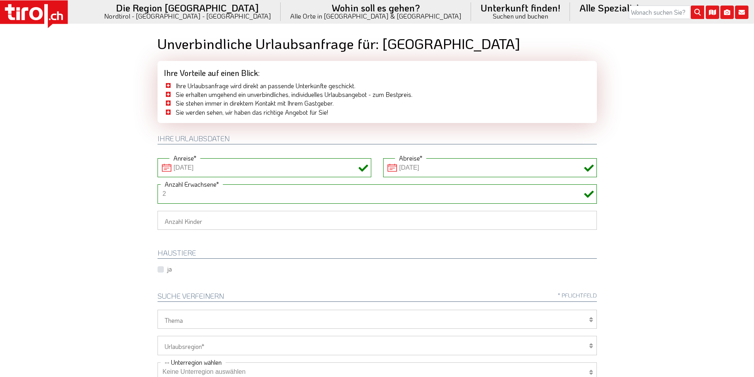
click at [168, 220] on select "1 2 3 4 5 6" at bounding box center [376, 220] width 439 height 19
select select "3"
click at [157, 211] on select "1 2 3 4 5 6" at bounding box center [376, 220] width 439 height 19
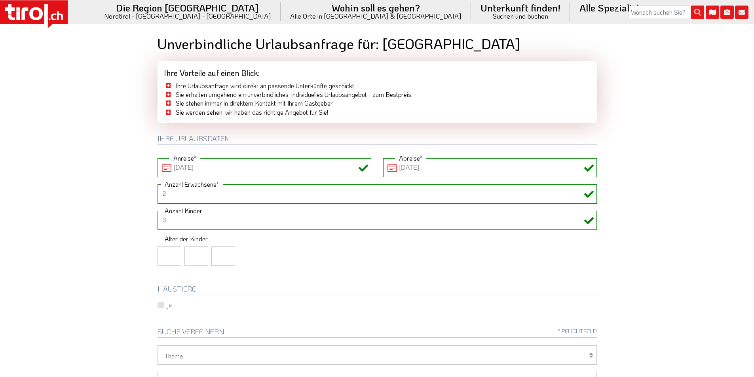
click at [161, 258] on input "number" at bounding box center [169, 255] width 24 height 19
type input "5"
type input "10"
type input "13"
click at [99, 241] on body ".st0{fill:#FFFFFF}.st1{fill:#E31017} Die Region Tirol Nordtirol - Südtirol - Os…" at bounding box center [377, 188] width 754 height 377
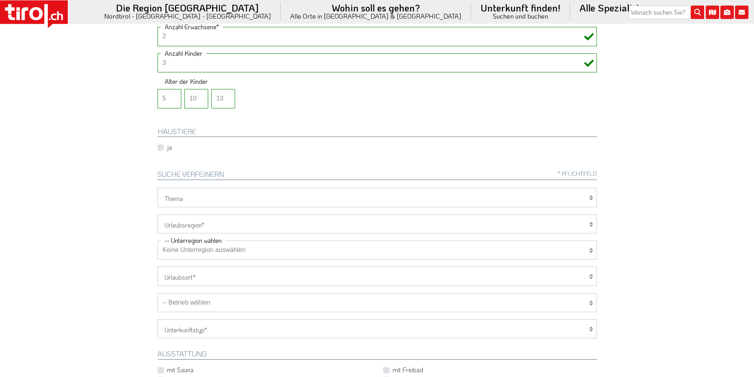
scroll to position [158, 0]
click at [185, 225] on select "Tirol/Nordtirol Osttirol Südtirol Tirols Nachbarn" at bounding box center [376, 223] width 439 height 19
select select "7272"
click at [157, 214] on select "Tirol/Nordtirol Osttirol Südtirol Tirols Nachbarn" at bounding box center [376, 223] width 439 height 19
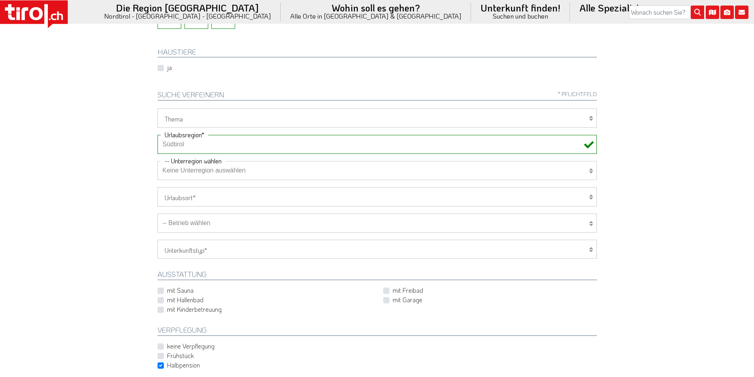
scroll to position [237, 0]
click at [187, 171] on select "Keine Unterregion auswählen Achensee Alpbachtal & Tiroler Seenland Arlberg Feri…" at bounding box center [376, 170] width 439 height 19
select select "7351"
click at [157, 161] on select "Keine Unterregion auswählen Achensee Alpbachtal & Tiroler Seenland Arlberg Feri…" at bounding box center [376, 170] width 439 height 19
click at [184, 115] on select "Wellness Mountainbiken/Radfahren Familie Wandern Sport Skifahren Motorrad Golf" at bounding box center [376, 117] width 439 height 19
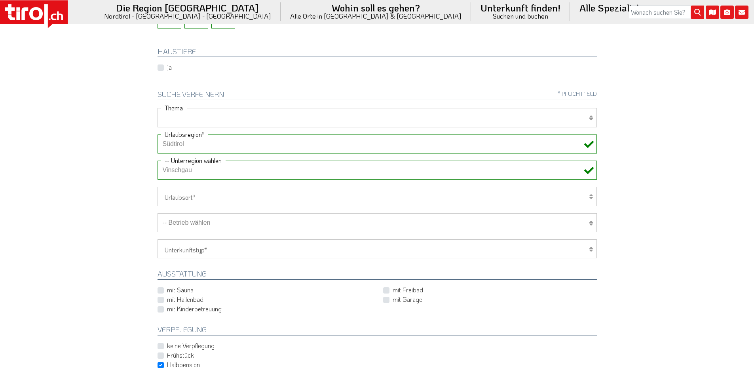
select select "7375"
click at [157, 108] on select "Wellness Mountainbiken/Radfahren Familie Wandern Sport Skifahren Motorrad Golf" at bounding box center [376, 117] width 439 height 19
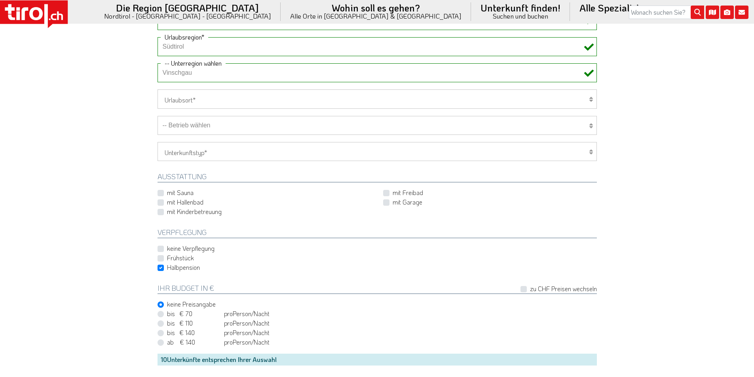
scroll to position [317, 0]
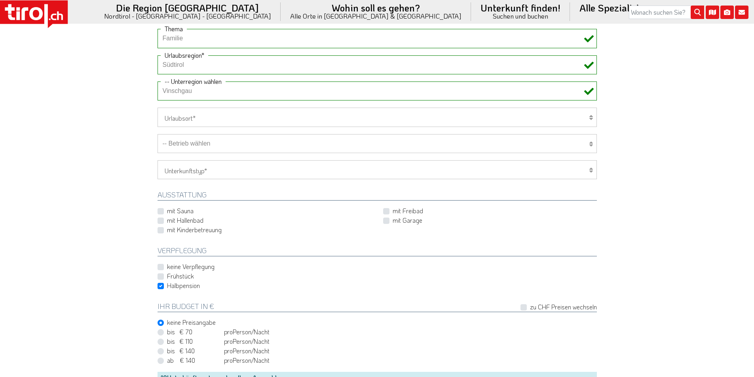
click at [222, 147] on select "-- Betrieb wählen ABINEA Dolomiti Romantic SPA Hotel Aktivhotel Waldhof - Oetz …" at bounding box center [376, 143] width 439 height 19
select select "8642"
click at [157, 134] on select "-- Betrieb wählen ABINEA Dolomiti Romantic SPA Hotel Aktivhotel Waldhof - Oetz …" at bounding box center [376, 143] width 439 height 19
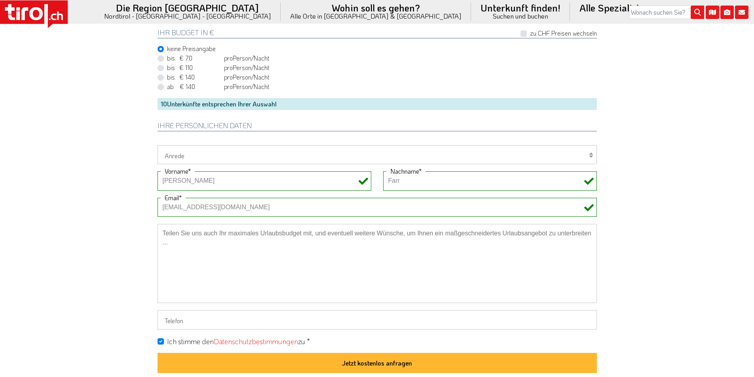
scroll to position [593, 0]
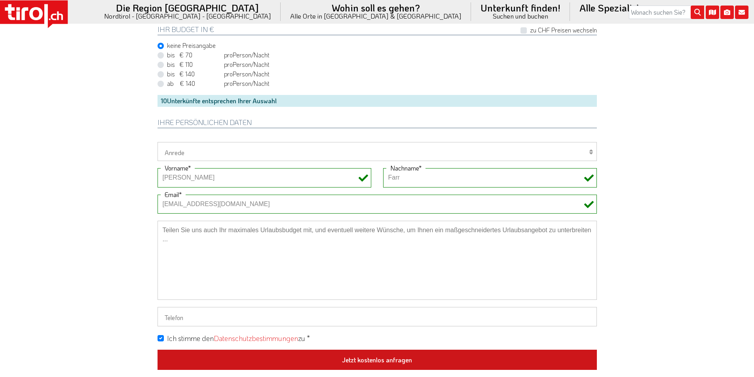
click at [374, 356] on button "Jetzt kostenlos anfragen" at bounding box center [376, 360] width 439 height 21
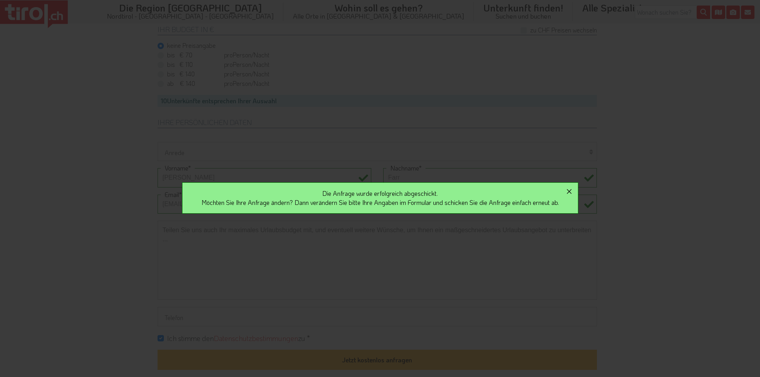
click at [572, 189] on icon "button" at bounding box center [568, 191] width 9 height 9
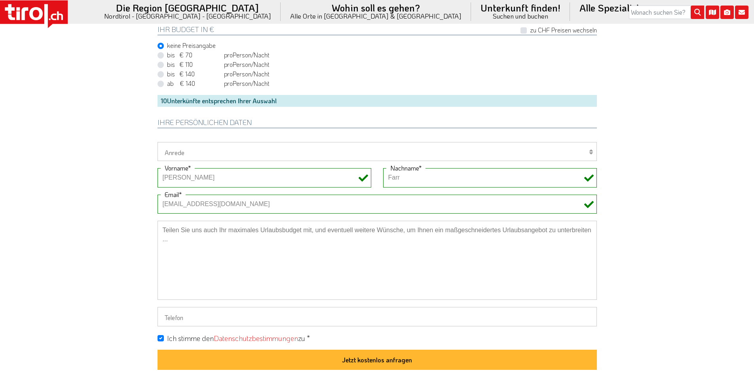
click at [19, 14] on rect at bounding box center [18, 15] width 4 height 9
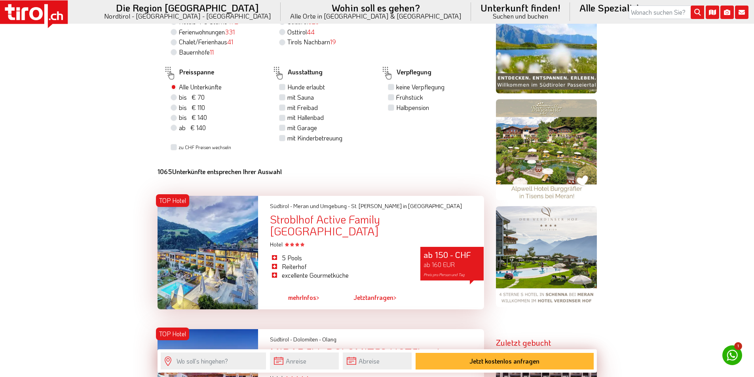
scroll to position [475, 0]
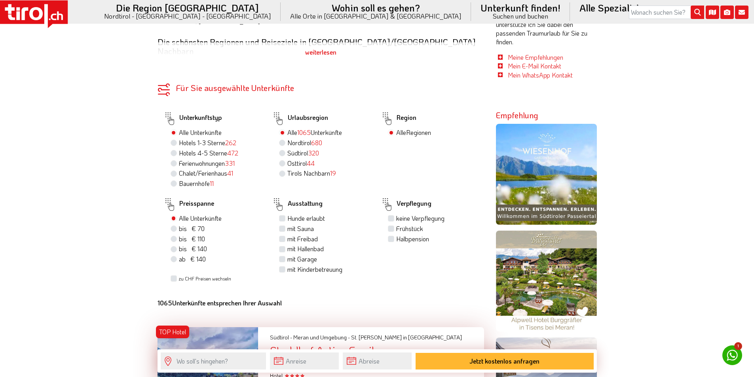
click at [40, 8] on icon at bounding box center [35, 13] width 13 height 13
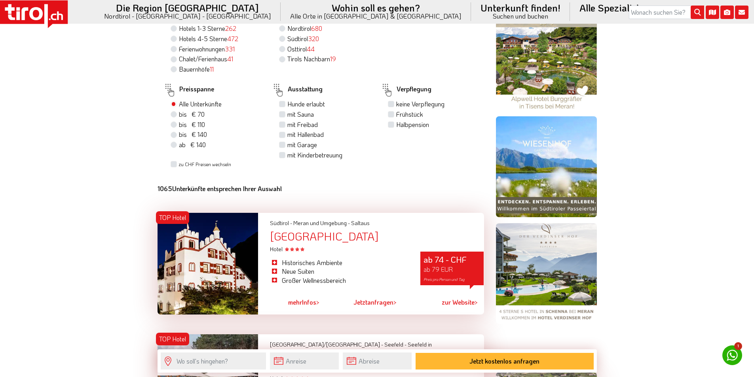
scroll to position [514, 0]
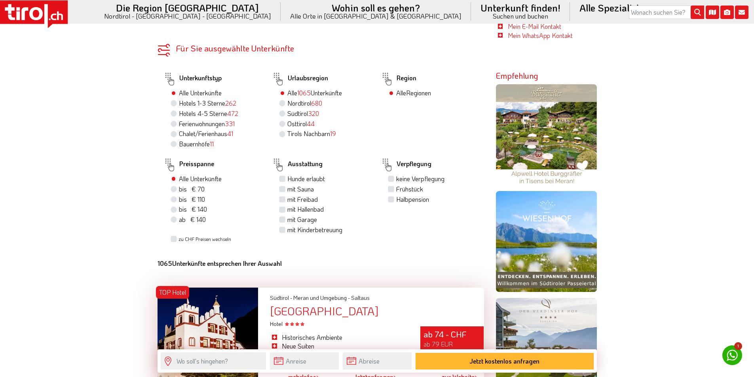
click at [20, 21] on icon at bounding box center [34, 14] width 68 height 28
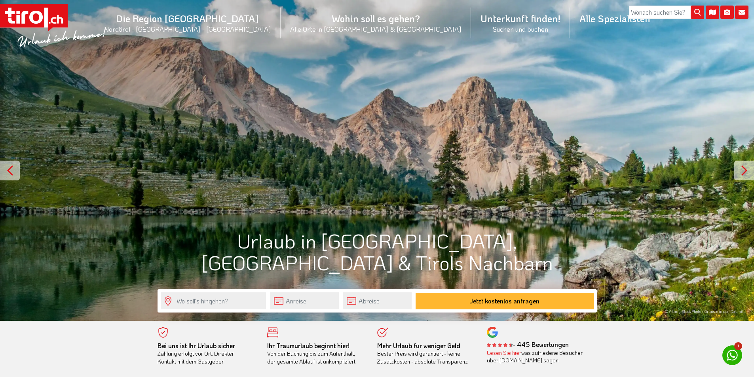
click at [53, 13] on icon at bounding box center [34, 18] width 68 height 28
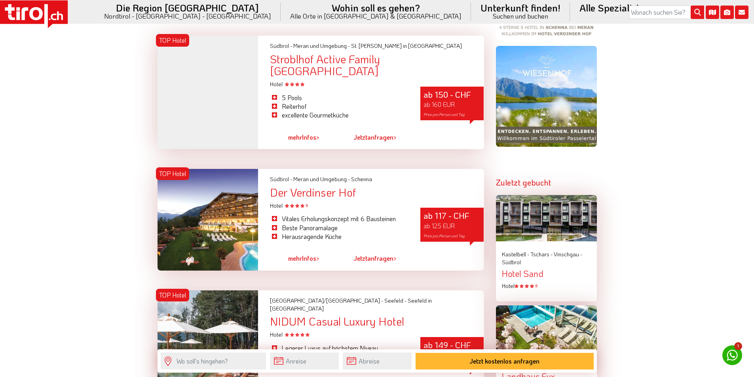
scroll to position [831, 0]
